Goal: Task Accomplishment & Management: Use online tool/utility

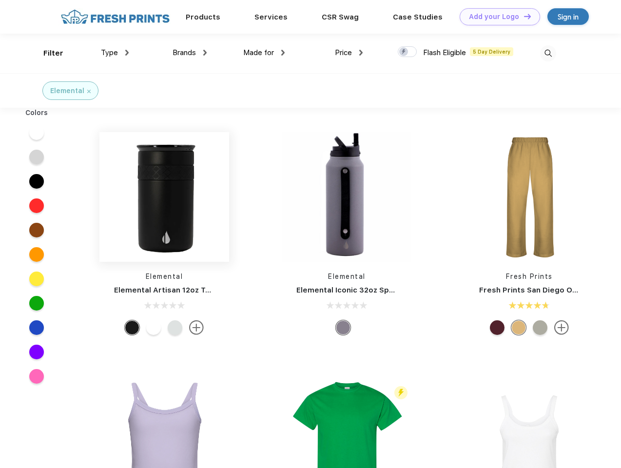
scroll to position [0, 0]
click at [496, 17] on link "Add your Logo Design Tool" at bounding box center [500, 16] width 80 height 17
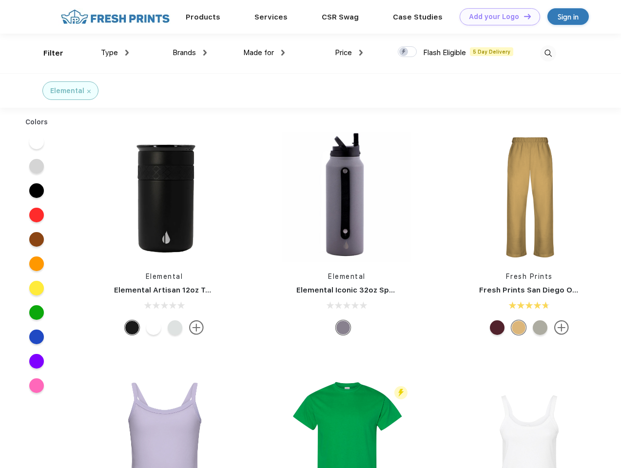
click at [0, 0] on div "Design Tool" at bounding box center [0, 0] width 0 height 0
click at [523, 16] on link "Add your Logo Design Tool" at bounding box center [500, 16] width 80 height 17
click at [47, 53] on div "Filter" at bounding box center [53, 53] width 20 height 11
click at [115, 53] on span "Type" at bounding box center [109, 52] width 17 height 9
click at [190, 53] on span "Brands" at bounding box center [184, 52] width 23 height 9
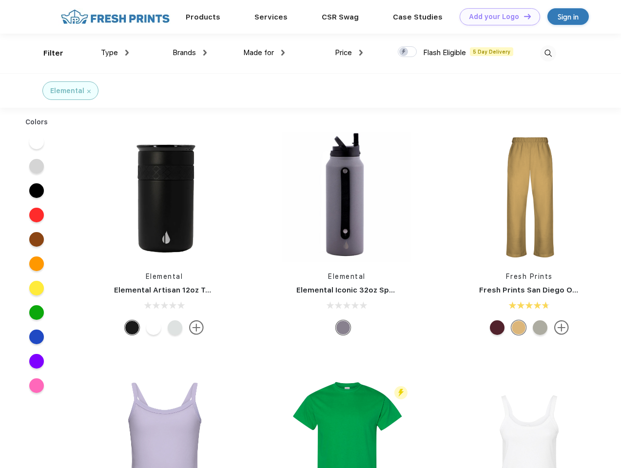
click at [264, 53] on span "Made for" at bounding box center [258, 52] width 31 height 9
click at [349, 53] on span "Price" at bounding box center [343, 52] width 17 height 9
click at [408, 52] on div at bounding box center [407, 51] width 19 height 11
click at [404, 52] on input "checkbox" at bounding box center [401, 49] width 6 height 6
click at [548, 53] on img at bounding box center [548, 53] width 16 height 16
